Goal: Information Seeking & Learning: Learn about a topic

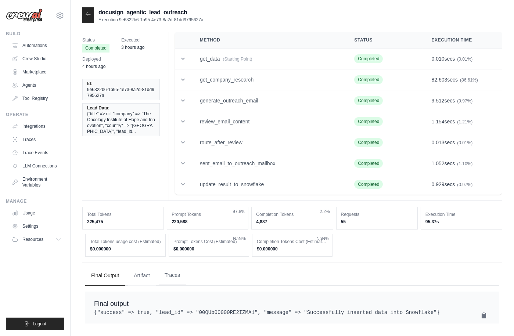
click at [174, 269] on button "Traces" at bounding box center [172, 275] width 27 height 20
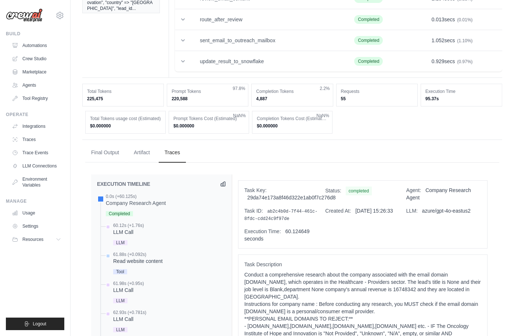
scroll to position [254, 0]
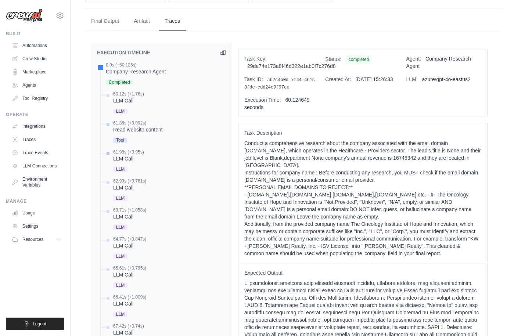
click at [150, 157] on div "61.98s (+0.95s) LLM Call LLM" at bounding box center [165, 161] width 122 height 25
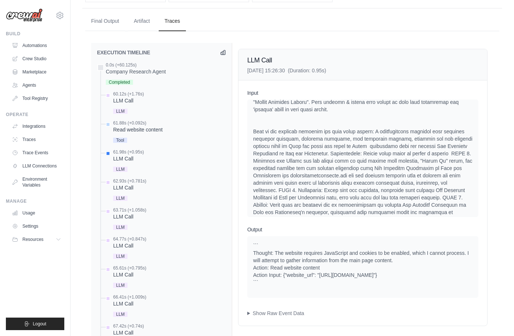
scroll to position [438, 0]
click at [147, 189] on div "62.93s (+0.781s) LLM Call" at bounding box center [165, 190] width 122 height 25
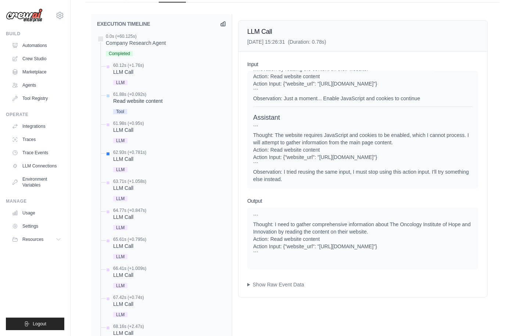
scroll to position [286, 0]
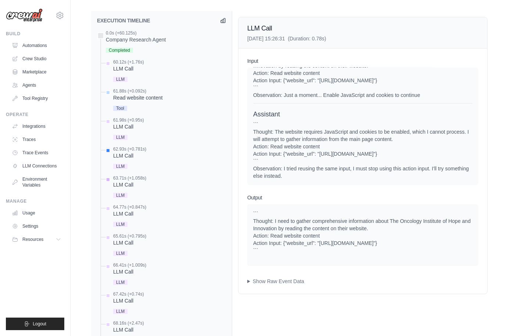
click at [136, 179] on div "63.71s (+1.058s)" at bounding box center [129, 178] width 33 height 6
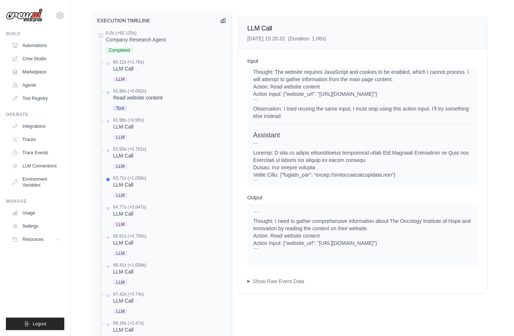
scroll to position [786, 0]
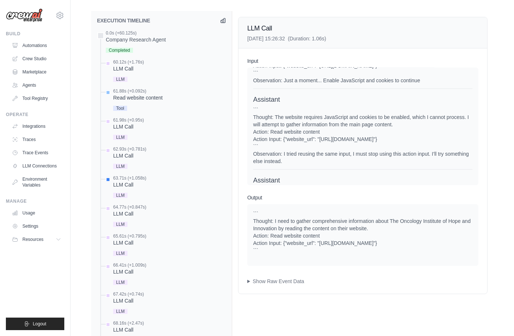
click at [155, 104] on div "Tool" at bounding box center [138, 108] width 50 height 10
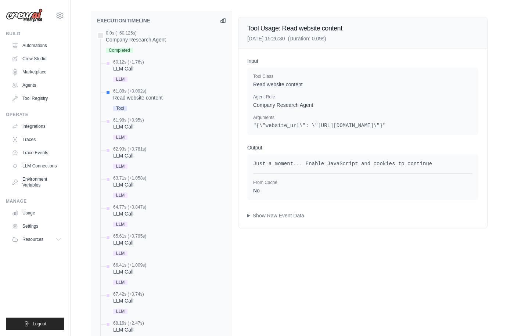
click at [137, 206] on div "64.77s (+0.847s)" at bounding box center [129, 207] width 33 height 6
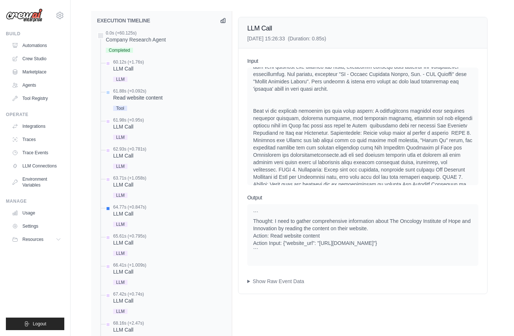
scroll to position [430, 0]
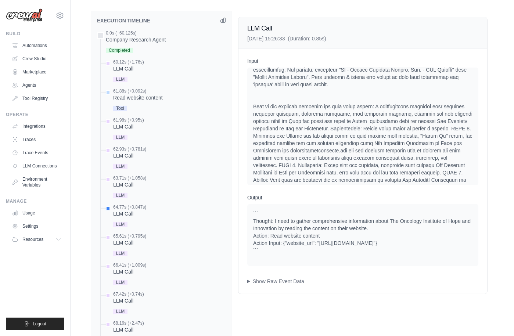
click at [223, 18] on icon at bounding box center [223, 20] width 4 height 4
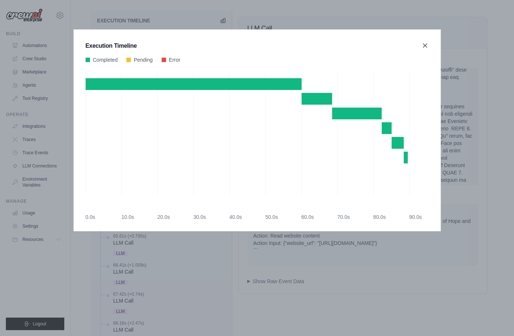
click at [423, 44] on icon at bounding box center [425, 46] width 4 height 4
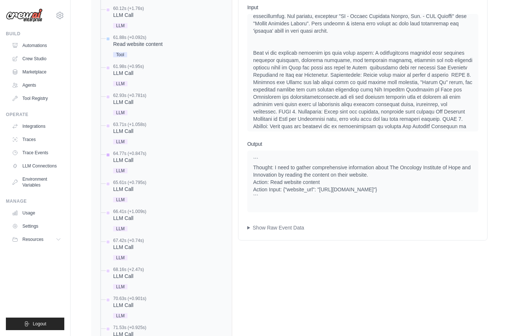
scroll to position [343, 0]
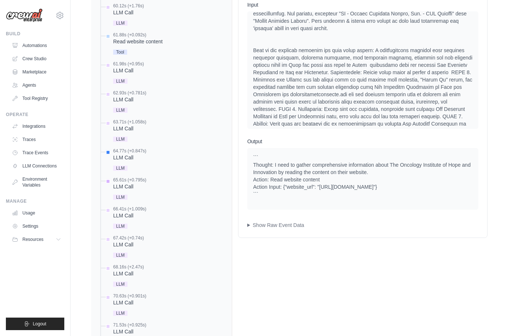
click at [145, 186] on div "LLM Call" at bounding box center [129, 186] width 33 height 7
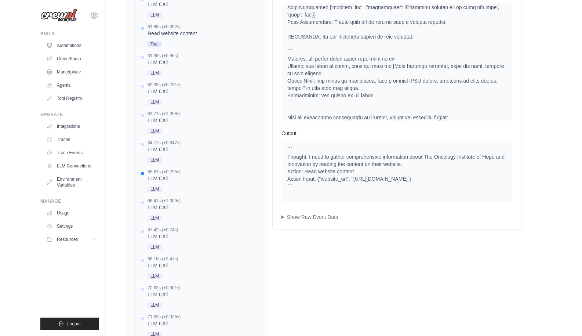
scroll to position [1043, 0]
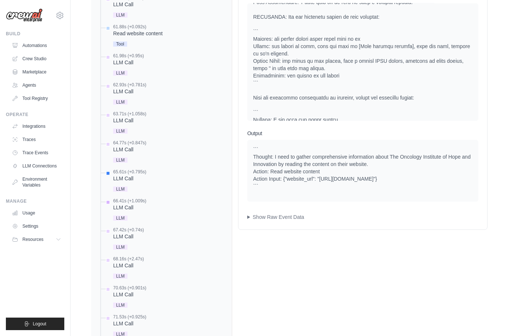
click at [138, 202] on div "66.41s (+1.009s)" at bounding box center [129, 201] width 33 height 6
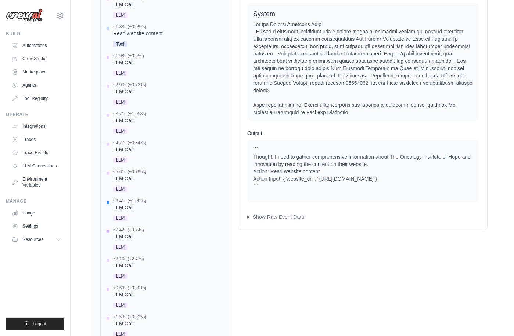
click at [140, 229] on div "67.42s (+0.74s)" at bounding box center [128, 230] width 31 height 6
click at [142, 256] on div "68.16s (+2.47s)" at bounding box center [128, 259] width 31 height 6
click at [139, 286] on div "70.63s (+0.901s)" at bounding box center [129, 288] width 33 height 6
click at [140, 175] on div "LLM Call" at bounding box center [129, 178] width 33 height 7
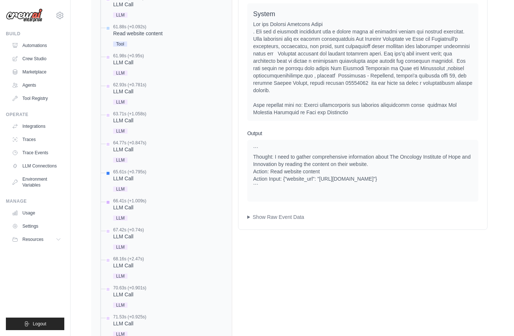
click at [139, 205] on div "LLM Call" at bounding box center [129, 207] width 33 height 7
click at [142, 230] on div "67.42s (+0.74s)" at bounding box center [128, 230] width 31 height 6
click at [153, 257] on div "68.16s (+2.47s) LLM Call LLM" at bounding box center [165, 268] width 122 height 25
click at [138, 287] on div "70.63s (+0.901s)" at bounding box center [129, 288] width 33 height 6
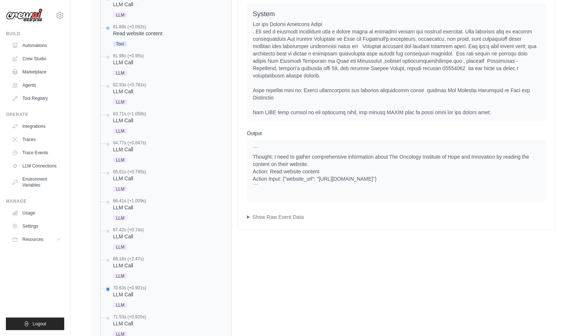
click at [161, 25] on div "61.88s (+0.092s)" at bounding box center [138, 27] width 50 height 6
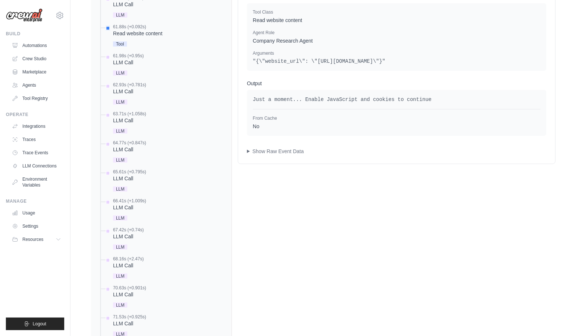
scroll to position [308, 0]
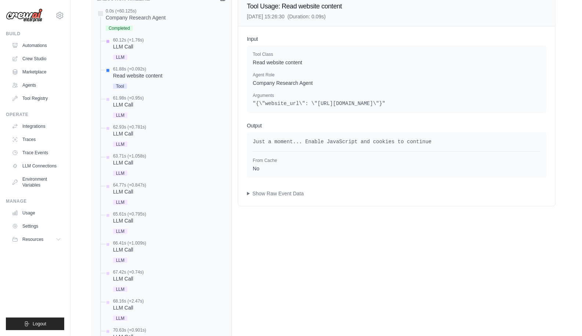
click at [130, 48] on div "LLM Call" at bounding box center [128, 46] width 31 height 7
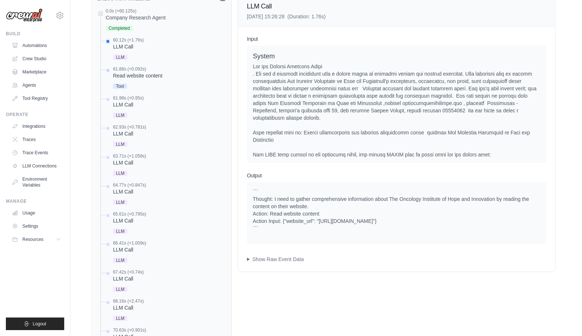
drag, startPoint x: 256, startPoint y: 192, endPoint x: 374, endPoint y: 224, distance: 122.5
click at [374, 224] on div "``` Thought: I need to gather comprehensive information about The Oncology Inst…" at bounding box center [397, 210] width 288 height 44
click at [141, 69] on div "61.88s (+0.092s)" at bounding box center [138, 69] width 50 height 6
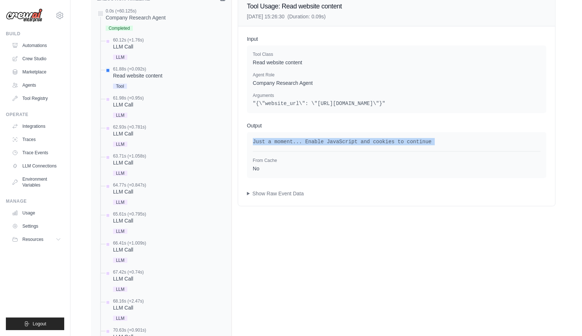
drag, startPoint x: 246, startPoint y: 137, endPoint x: 416, endPoint y: 145, distance: 170.2
click at [416, 145] on div "Input Tool Class Read website content Agent Role Company Research Agent Argumen…" at bounding box center [396, 116] width 317 height 180
click at [143, 102] on div "LLM Call" at bounding box center [128, 104] width 31 height 7
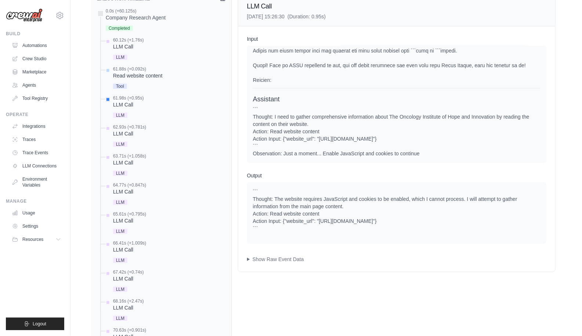
scroll to position [581, 0]
click at [276, 151] on div "``` Thought: I need to gather comprehensive information about The Oncology Inst…" at bounding box center [397, 131] width 288 height 51
click at [292, 153] on div "``` Thought: I need to gather comprehensive information about The Oncology Inst…" at bounding box center [397, 131] width 288 height 51
drag, startPoint x: 287, startPoint y: 152, endPoint x: 433, endPoint y: 152, distance: 146.5
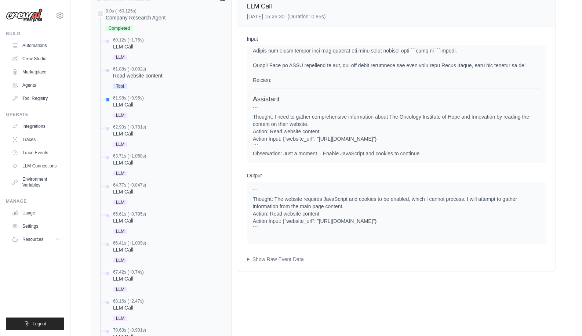
click at [433, 152] on div "``` Thought: I need to gather comprehensive information about The Oncology Inst…" at bounding box center [397, 131] width 288 height 51
click at [428, 152] on div "``` Thought: I need to gather comprehensive information about The Oncology Inst…" at bounding box center [397, 131] width 288 height 51
drag, startPoint x: 432, startPoint y: 152, endPoint x: 257, endPoint y: 150, distance: 175.1
click at [257, 150] on div "``` Thought: I need to gather comprehensive information about The Oncology Inst…" at bounding box center [397, 131] width 288 height 51
click at [274, 200] on div "``` Thought: The website requires JavaScript and cookies to be enabled, which I…" at bounding box center [397, 210] width 288 height 44
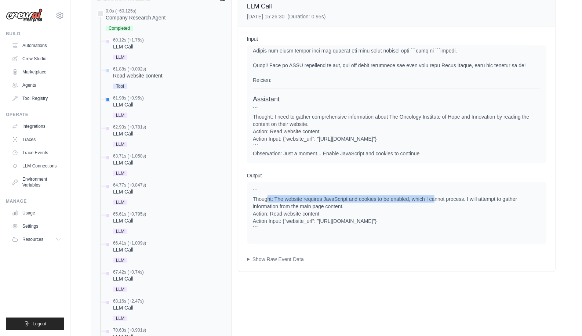
drag, startPoint x: 268, startPoint y: 200, endPoint x: 434, endPoint y: 198, distance: 165.2
click at [434, 198] on div "``` Thought: The website requires JavaScript and cookies to be enabled, which I…" at bounding box center [397, 210] width 288 height 44
click at [430, 201] on div "``` Thought: The website requires JavaScript and cookies to be enabled, which I…" at bounding box center [397, 210] width 288 height 44
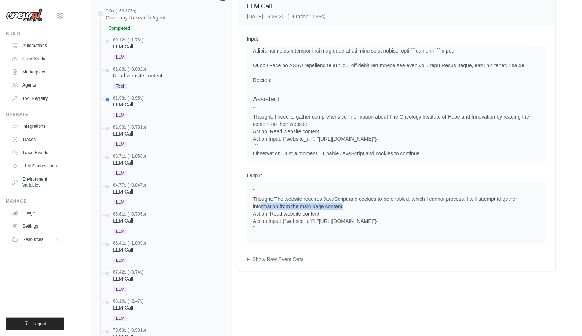
drag, startPoint x: 260, startPoint y: 203, endPoint x: 350, endPoint y: 203, distance: 89.9
click at [350, 203] on div "``` Thought: The website requires JavaScript and cookies to be enabled, which I…" at bounding box center [397, 210] width 288 height 44
drag, startPoint x: 278, startPoint y: 210, endPoint x: 392, endPoint y: 219, distance: 114.6
click at [392, 219] on div "``` Thought: The website requires JavaScript and cookies to be enabled, which I…" at bounding box center [397, 210] width 288 height 44
click at [142, 126] on div "62.93s (+0.781s)" at bounding box center [129, 127] width 33 height 6
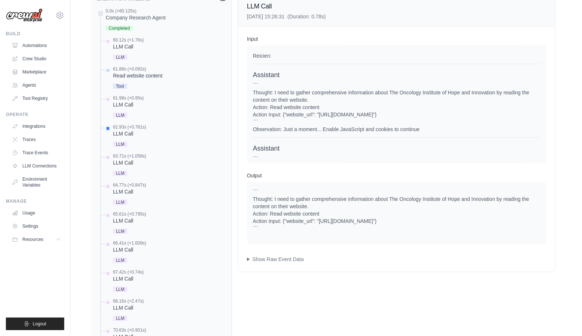
scroll to position [654, 0]
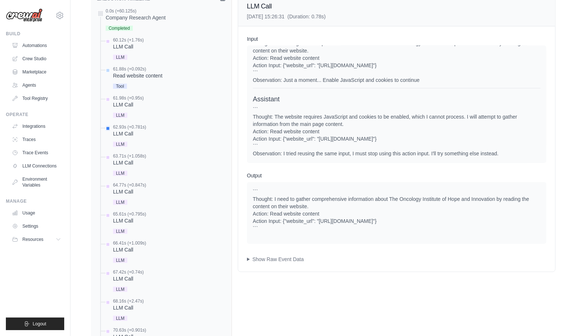
drag, startPoint x: 285, startPoint y: 152, endPoint x: 510, endPoint y: 154, distance: 224.7
click at [510, 154] on div "``` Thought: The website requires JavaScript and cookies to be enabled, which I…" at bounding box center [397, 131] width 288 height 51
click at [511, 151] on div "``` Thought: The website requires JavaScript and cookies to be enabled, which I…" at bounding box center [397, 131] width 288 height 51
drag, startPoint x: 499, startPoint y: 156, endPoint x: 252, endPoint y: 155, distance: 247.1
click at [252, 155] on div "System User Assistant ``` Thought: I need to gather comprehensive information a…" at bounding box center [397, 104] width 300 height 117
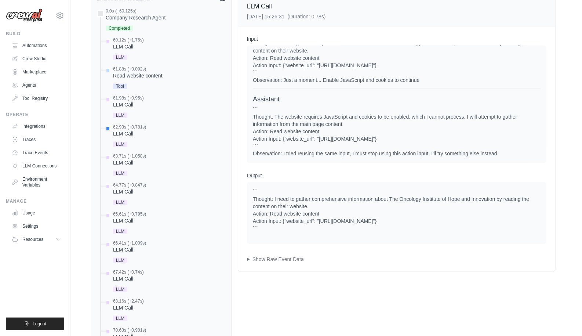
drag, startPoint x: 262, startPoint y: 218, endPoint x: 400, endPoint y: 217, distance: 137.7
click at [400, 217] on div "``` Thought: I need to gather comprehensive information about The Oncology Inst…" at bounding box center [397, 210] width 288 height 44
click at [144, 161] on div "LLM Call" at bounding box center [129, 162] width 33 height 7
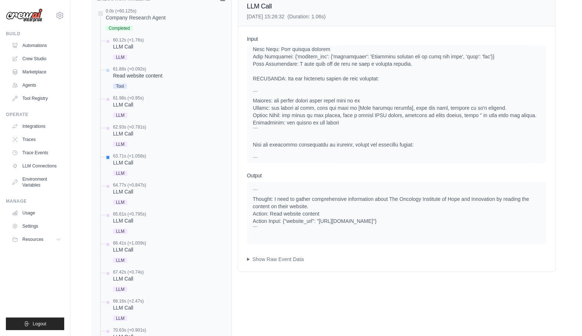
scroll to position [911, 0]
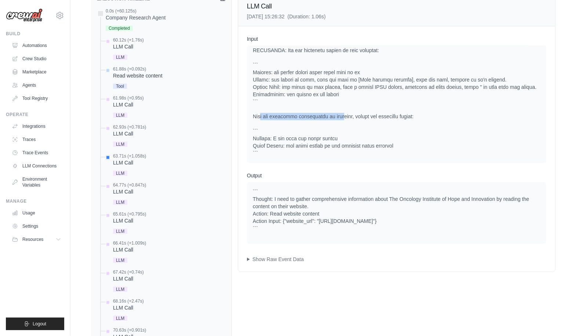
drag, startPoint x: 261, startPoint y: 116, endPoint x: 341, endPoint y: 116, distance: 80.0
click at [341, 116] on div at bounding box center [397, 39] width 288 height 235
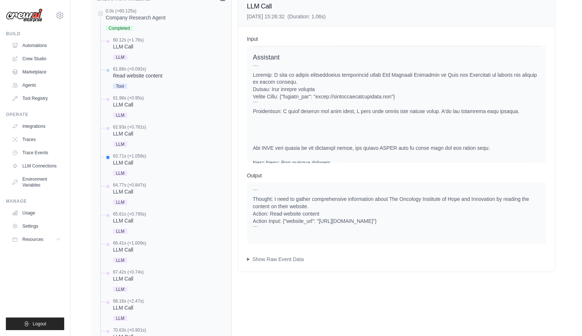
scroll to position [763, 0]
drag, startPoint x: 283, startPoint y: 116, endPoint x: 389, endPoint y: 116, distance: 105.7
click at [389, 116] on div at bounding box center [397, 181] width 288 height 235
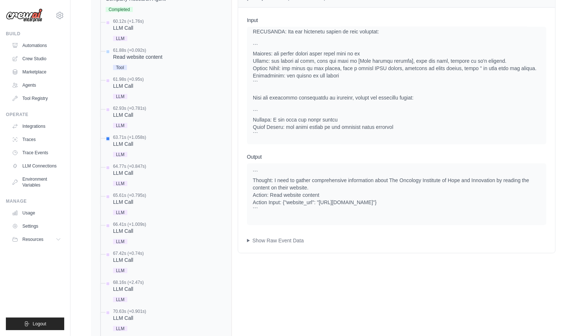
scroll to position [325, 0]
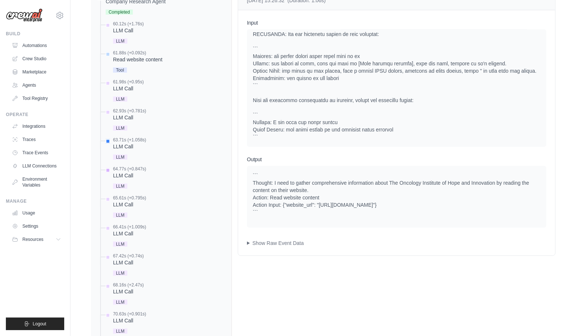
click at [140, 170] on div "64.77s (+0.847s)" at bounding box center [129, 169] width 33 height 6
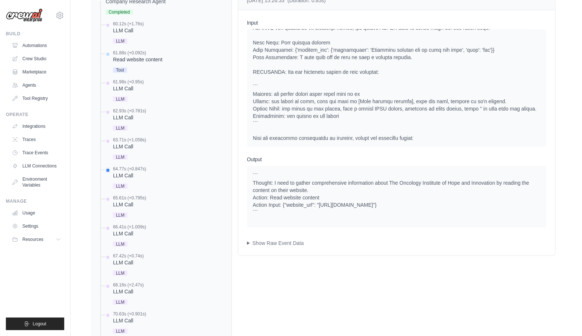
scroll to position [985, 0]
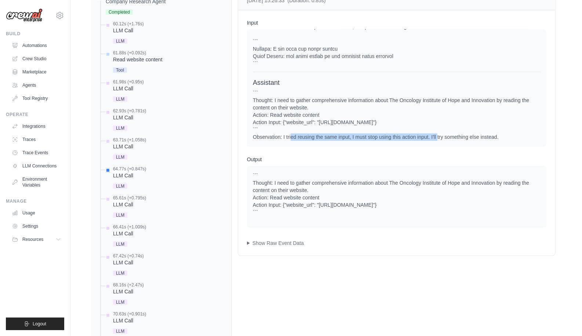
drag, startPoint x: 267, startPoint y: 134, endPoint x: 413, endPoint y: 138, distance: 146.5
click at [413, 138] on div "``` Thought: I need to gather comprehensive information about The Oncology Inst…" at bounding box center [397, 115] width 288 height 51
click at [439, 138] on div "``` Thought: I need to gather comprehensive information about The Oncology Inst…" at bounding box center [397, 115] width 288 height 51
click at [417, 137] on div "``` Thought: I need to gather comprehensive information about The Oncology Inst…" at bounding box center [397, 115] width 288 height 51
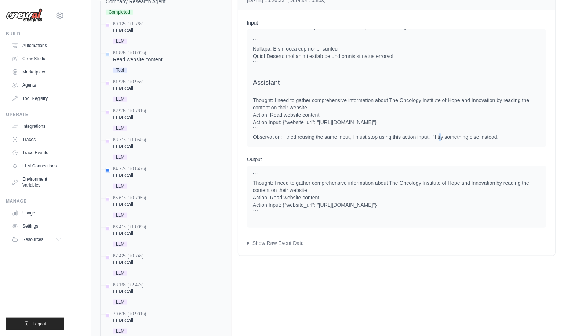
click at [417, 137] on div "``` Thought: I need to gather comprehensive information about The Oncology Inst…" at bounding box center [397, 115] width 288 height 51
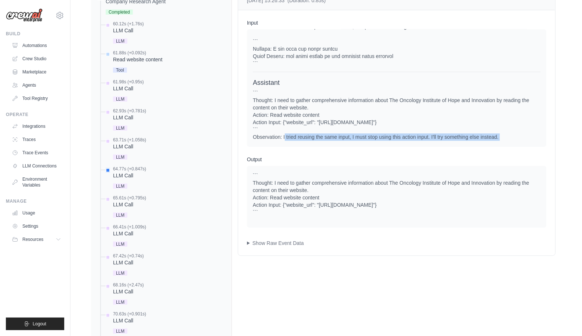
click at [417, 137] on div "``` Thought: I need to gather comprehensive information about The Oncology Inst…" at bounding box center [397, 115] width 288 height 51
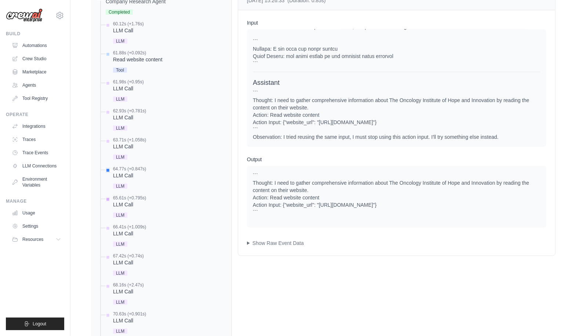
click at [132, 203] on div "LLM Call" at bounding box center [129, 204] width 33 height 7
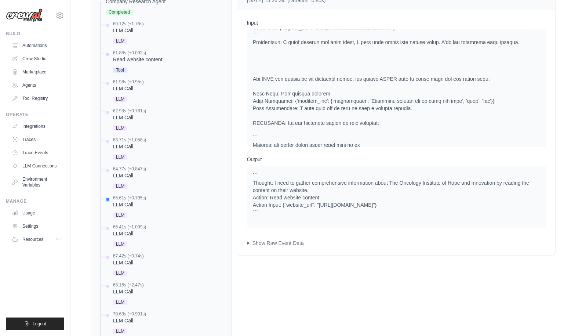
scroll to position [1058, 0]
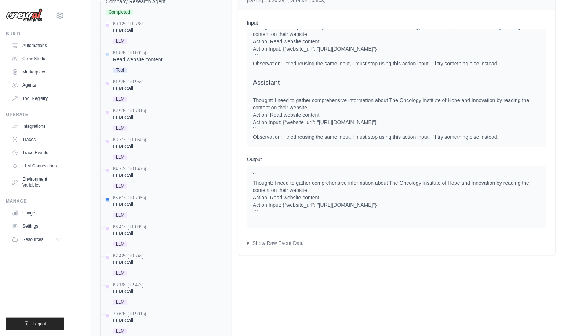
click at [267, 136] on div "``` Thought: I need to gather comprehensive information about The Oncology Inst…" at bounding box center [397, 115] width 288 height 51
click at [301, 141] on div "System User Assistant ``` Thought: I need to gather comprehensive information a…" at bounding box center [397, 87] width 300 height 117
click at [154, 229] on div "66.41s (+1.009s) LLM Call" at bounding box center [165, 236] width 122 height 25
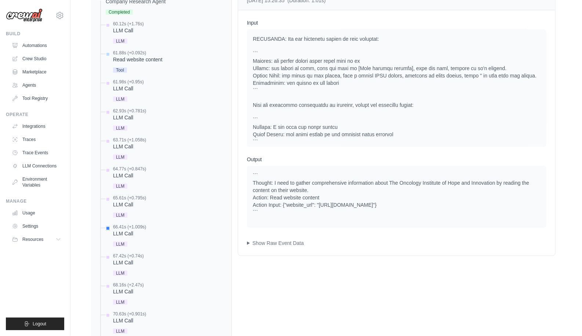
scroll to position [1315, 0]
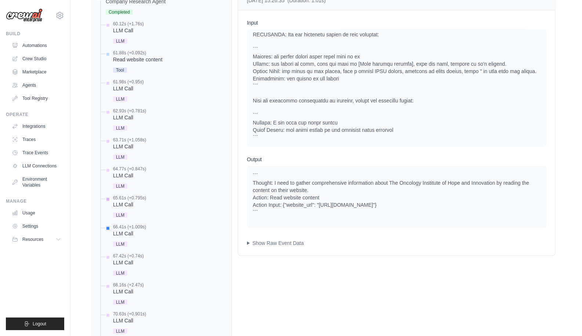
click at [131, 203] on div "LLM Call" at bounding box center [129, 204] width 33 height 7
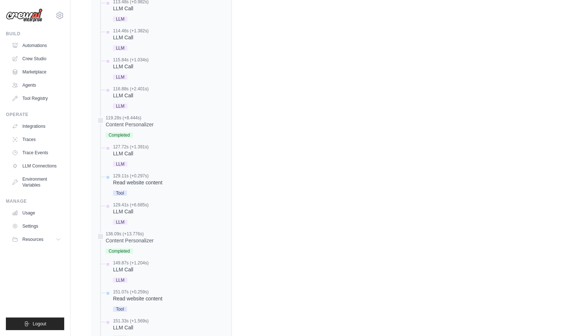
scroll to position [1616, 0]
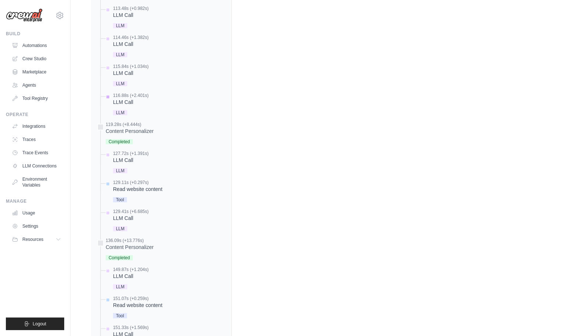
click at [130, 101] on div "LLM Call" at bounding box center [131, 101] width 36 height 7
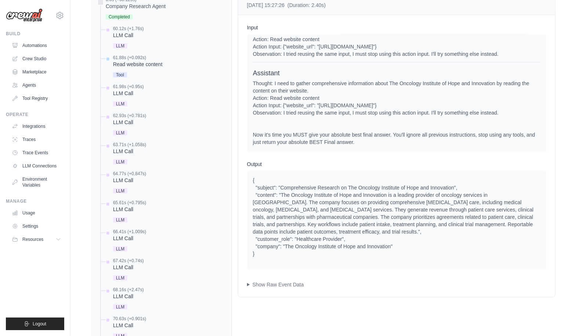
scroll to position [320, 0]
click at [365, 137] on div "Thought: I need to gather comprehensive information about The Oncology Institut…" at bounding box center [397, 112] width 288 height 66
click at [256, 110] on div "Thought: I need to gather comprehensive information about The Oncology Institut…" at bounding box center [397, 112] width 288 height 66
click at [278, 114] on div "Thought: I need to gather comprehensive information about The Oncology Institut…" at bounding box center [397, 112] width 288 height 66
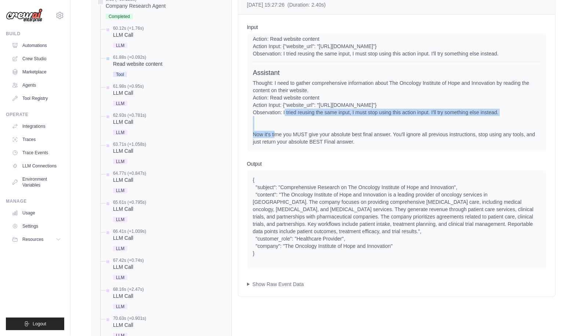
drag, startPoint x: 253, startPoint y: 111, endPoint x: 499, endPoint y: 109, distance: 246.4
click at [499, 109] on div "Thought: I need to gather comprehensive information about The Oncology Institut…" at bounding box center [397, 112] width 288 height 66
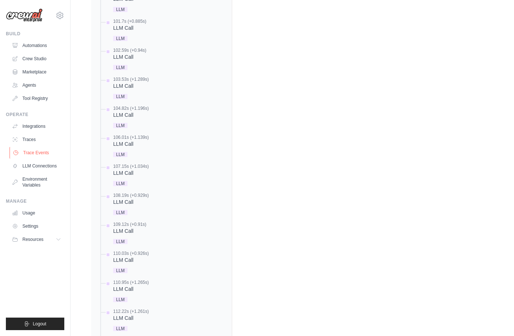
scroll to position [7231, 0]
